Goal: Task Accomplishment & Management: Manage account settings

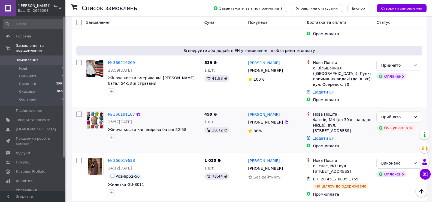
scroll to position [109, 0]
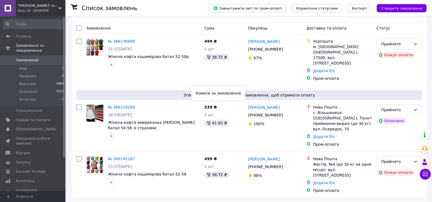
scroll to position [55, 0]
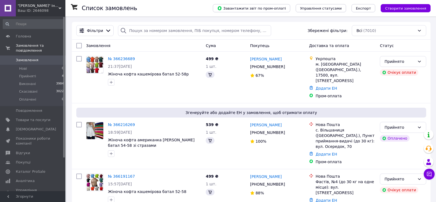
click at [119, 122] on link "№ 366216269" at bounding box center [121, 124] width 27 height 4
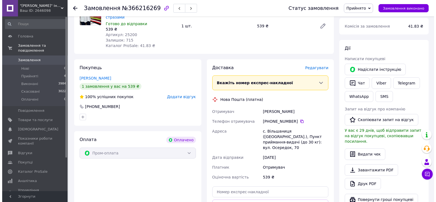
scroll to position [82, 0]
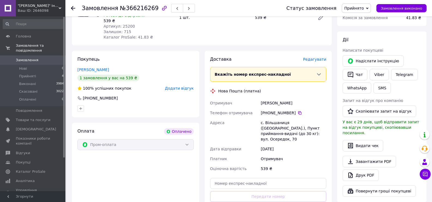
click at [317, 57] on span "Редагувати" at bounding box center [314, 59] width 23 height 4
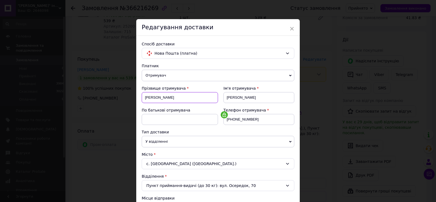
click at [146, 97] on input "лобур" at bounding box center [180, 97] width 76 height 11
type input "Лобур"
click at [228, 98] on input "світлана" at bounding box center [259, 97] width 71 height 11
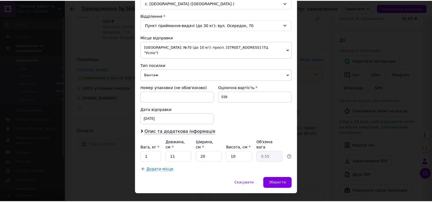
scroll to position [161, 0]
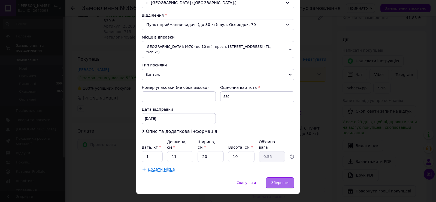
type input "Світлана"
click at [285, 180] on span "Зберегти" at bounding box center [280, 182] width 17 height 4
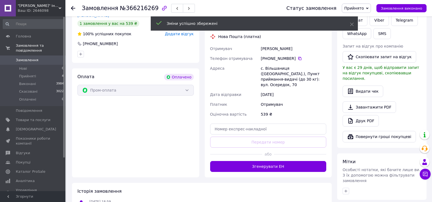
scroll to position [136, 0]
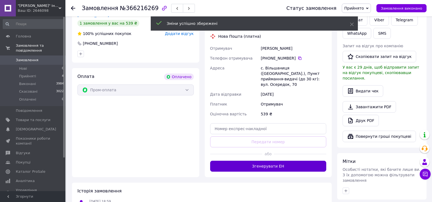
click at [276, 160] on button "Згенерувати ЕН" at bounding box center [268, 165] width 116 height 11
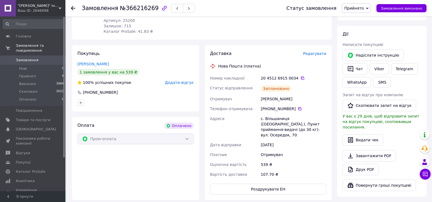
scroll to position [82, 0]
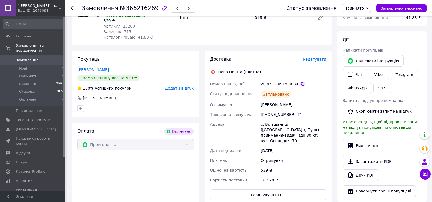
click at [301, 82] on icon at bounding box center [303, 84] width 4 height 4
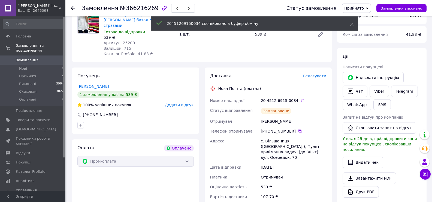
scroll to position [0, 0]
